Goal: Task Accomplishment & Management: Complete application form

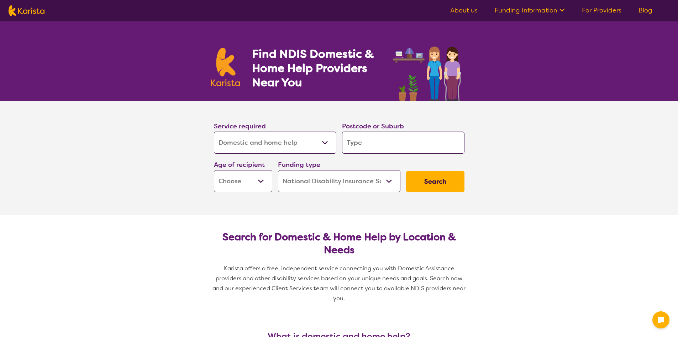
select select "Domestic and home help"
select select "NDIS"
select select "Domestic and home help"
select select "NDIS"
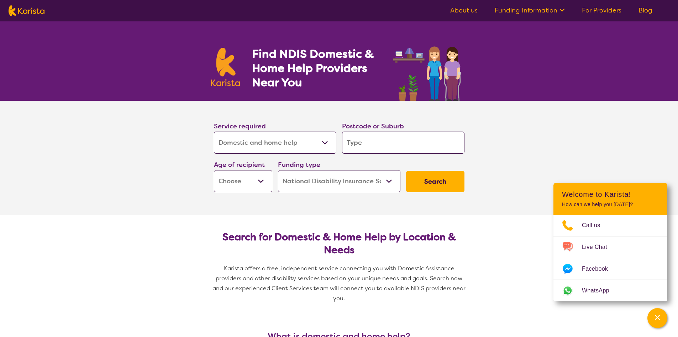
click at [264, 179] on select "Early Childhood - 0 to 9 Child - 10 to 11 Adolescent - 12 to 17 Adult - 18 to 6…" at bounding box center [243, 181] width 58 height 22
click at [260, 180] on select "Early Childhood - 0 to 9 Child - 10 to 11 Adolescent - 12 to 17 Adult - 18 to 6…" at bounding box center [243, 181] width 58 height 22
select select "AD"
click at [214, 170] on select "Early Childhood - 0 to 9 Child - 10 to 11 Adolescent - 12 to 17 Adult - 18 to 6…" at bounding box center [243, 181] width 58 height 22
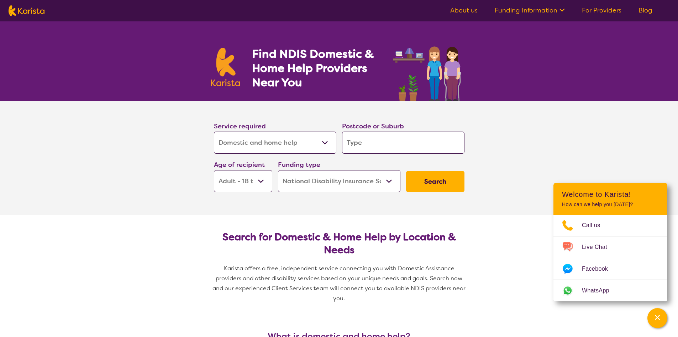
select select "AD"
click at [325, 144] on select "Allied Health Assistant Assessment ([MEDICAL_DATA] or [MEDICAL_DATA]) Behaviour…" at bounding box center [275, 142] width 122 height 22
click at [366, 139] on input "search" at bounding box center [403, 142] width 122 height 22
type input "6"
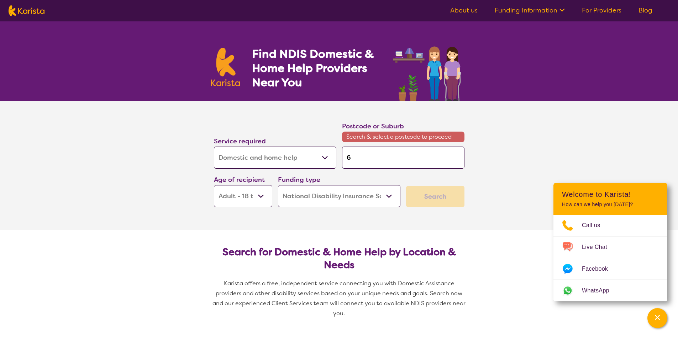
type input "61"
type input "612"
type input "6123"
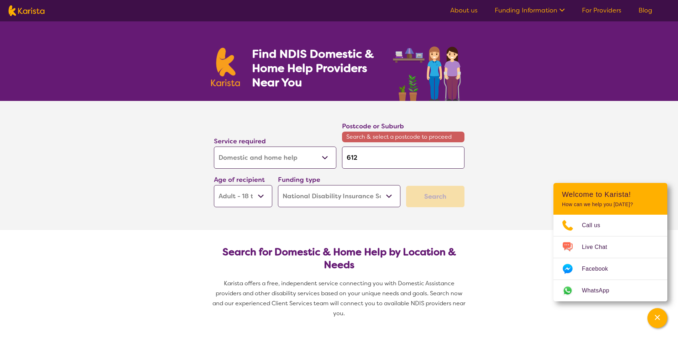
type input "6123"
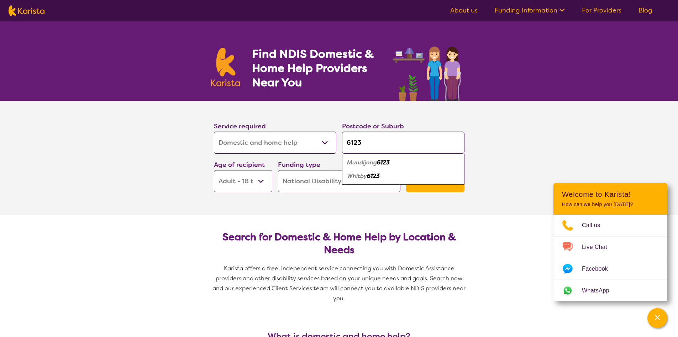
type input "6123"
click at [382, 161] on em "6123" at bounding box center [383, 161] width 13 height 7
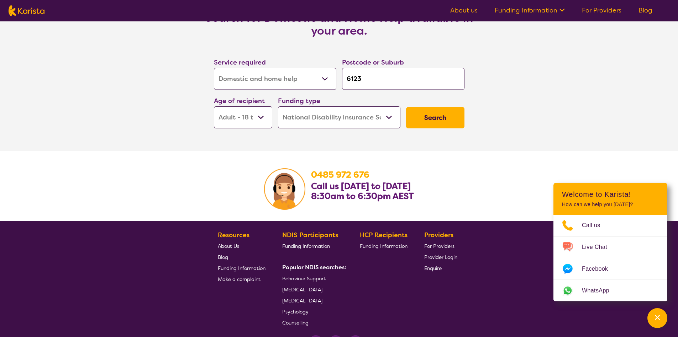
scroll to position [997, 0]
